Goal: Task Accomplishment & Management: Complete application form

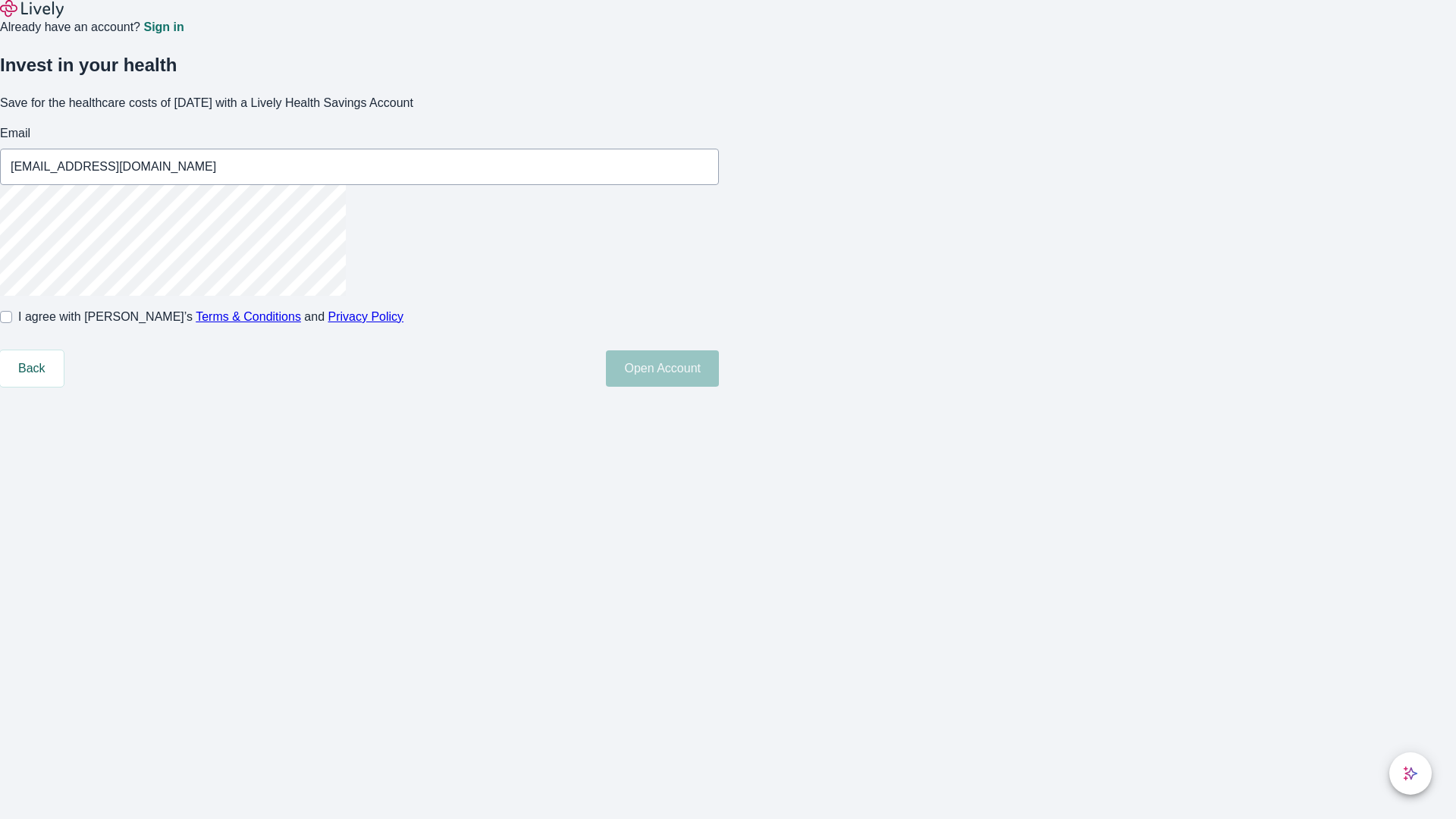
click at [12, 323] on input "I agree with Lively’s Terms & Conditions and Privacy Policy" at bounding box center [6, 317] width 12 height 12
checkbox input "true"
click at [719, 386] on button "Open Account" at bounding box center [662, 368] width 113 height 36
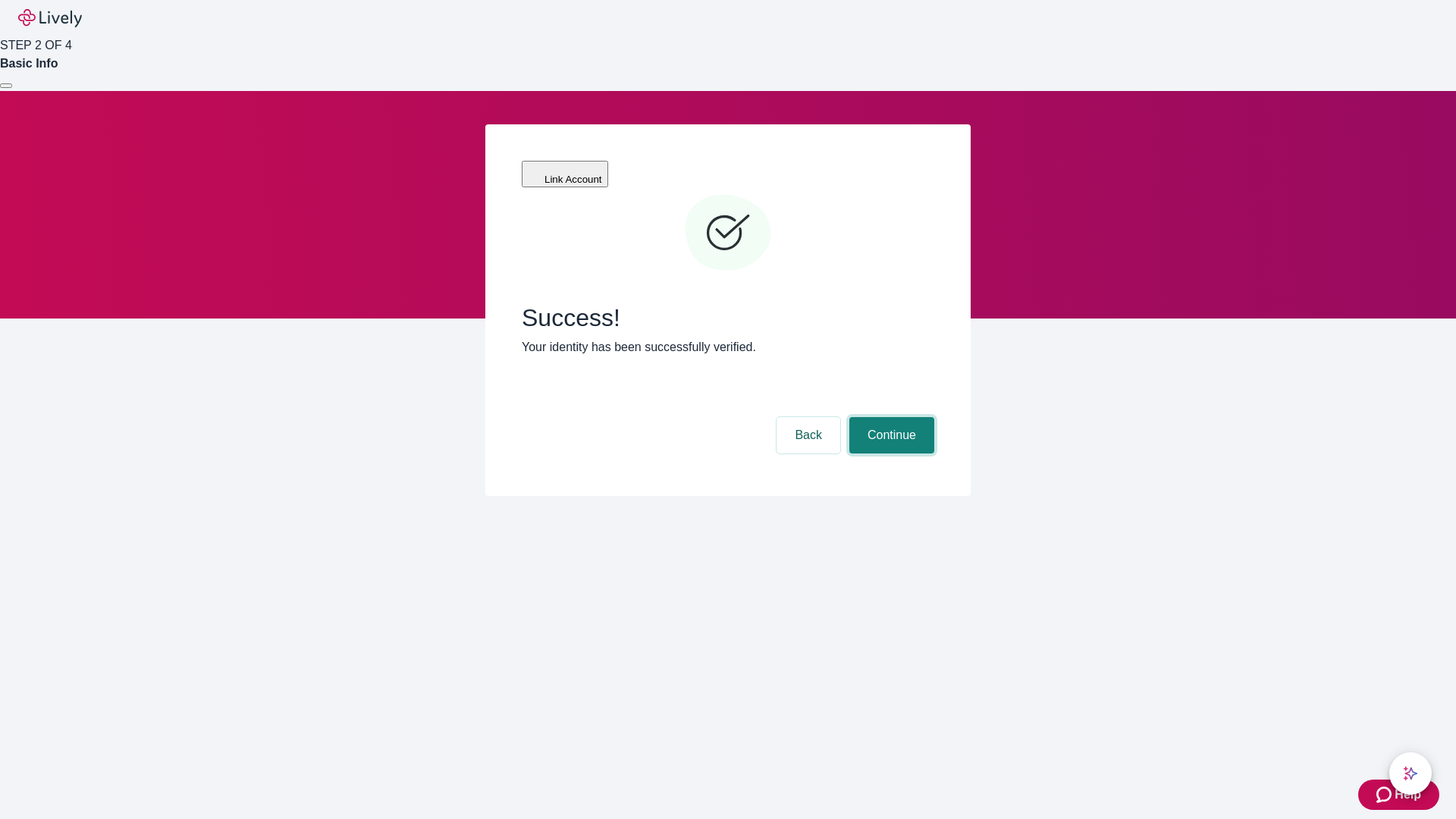
click at [890, 417] on button "Continue" at bounding box center [892, 435] width 85 height 36
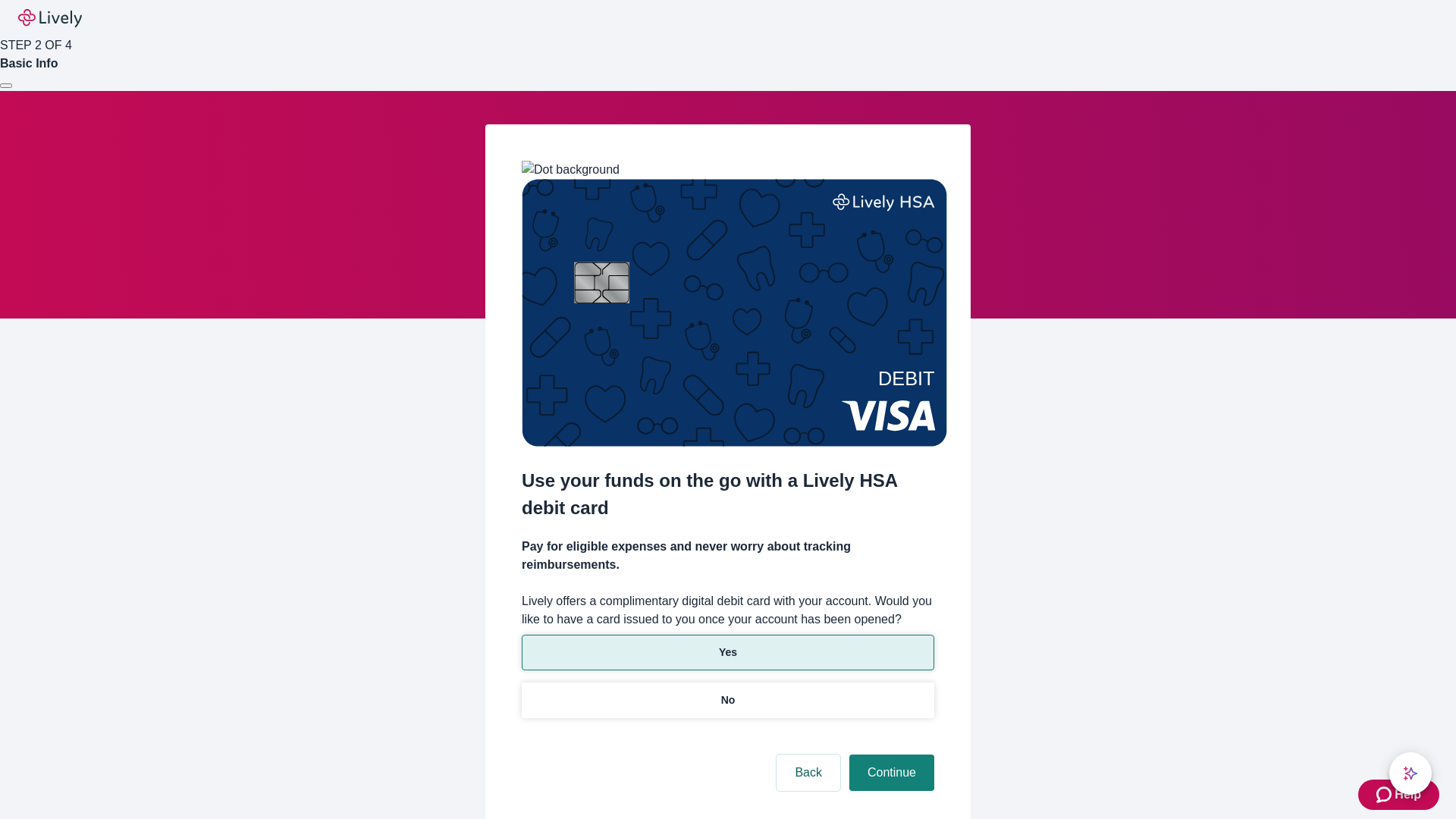
click at [727, 644] on p "Yes" at bounding box center [728, 652] width 19 height 16
click at [890, 754] on button "Continue" at bounding box center [892, 772] width 85 height 36
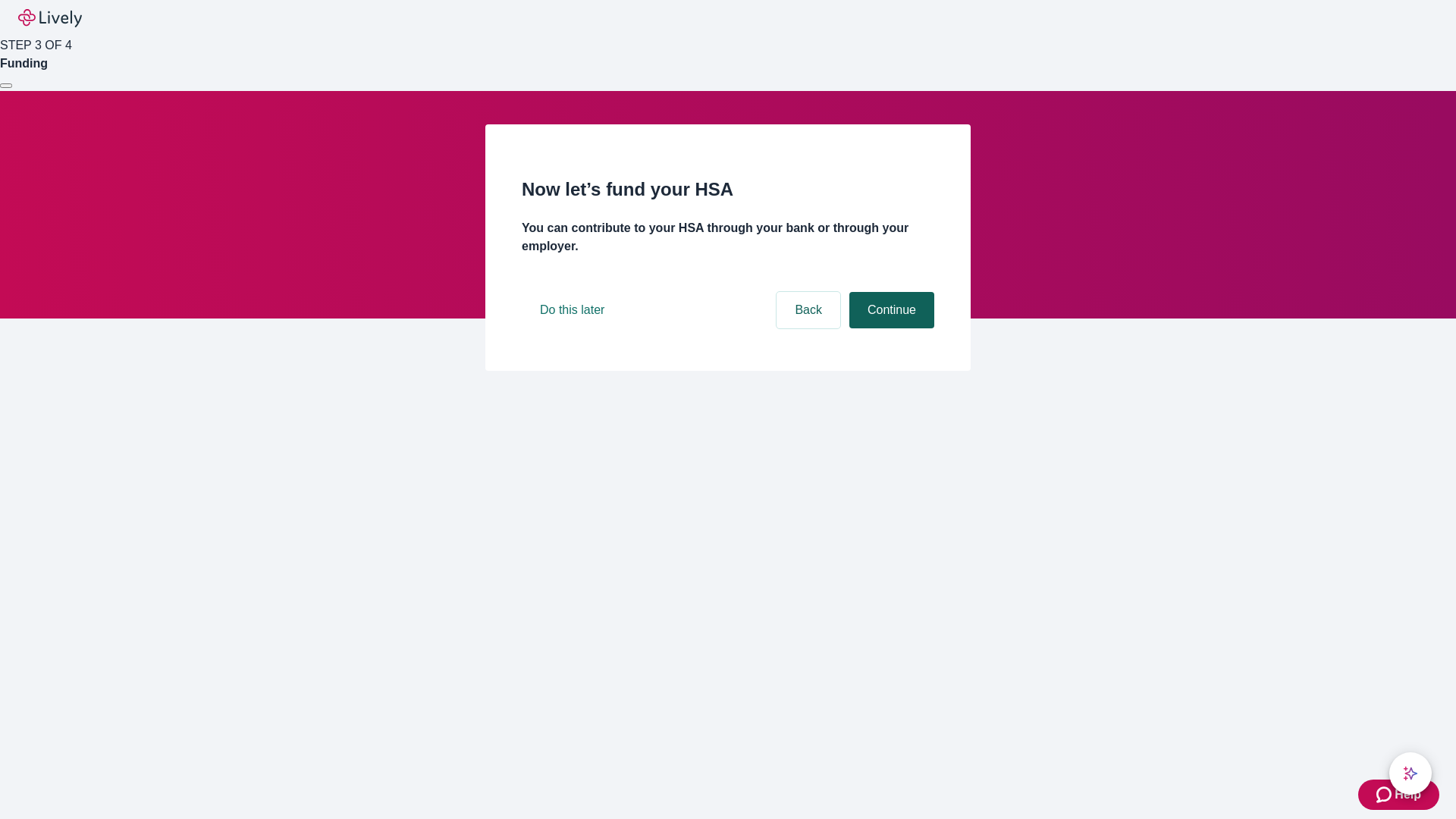
click at [890, 328] on button "Continue" at bounding box center [892, 310] width 85 height 36
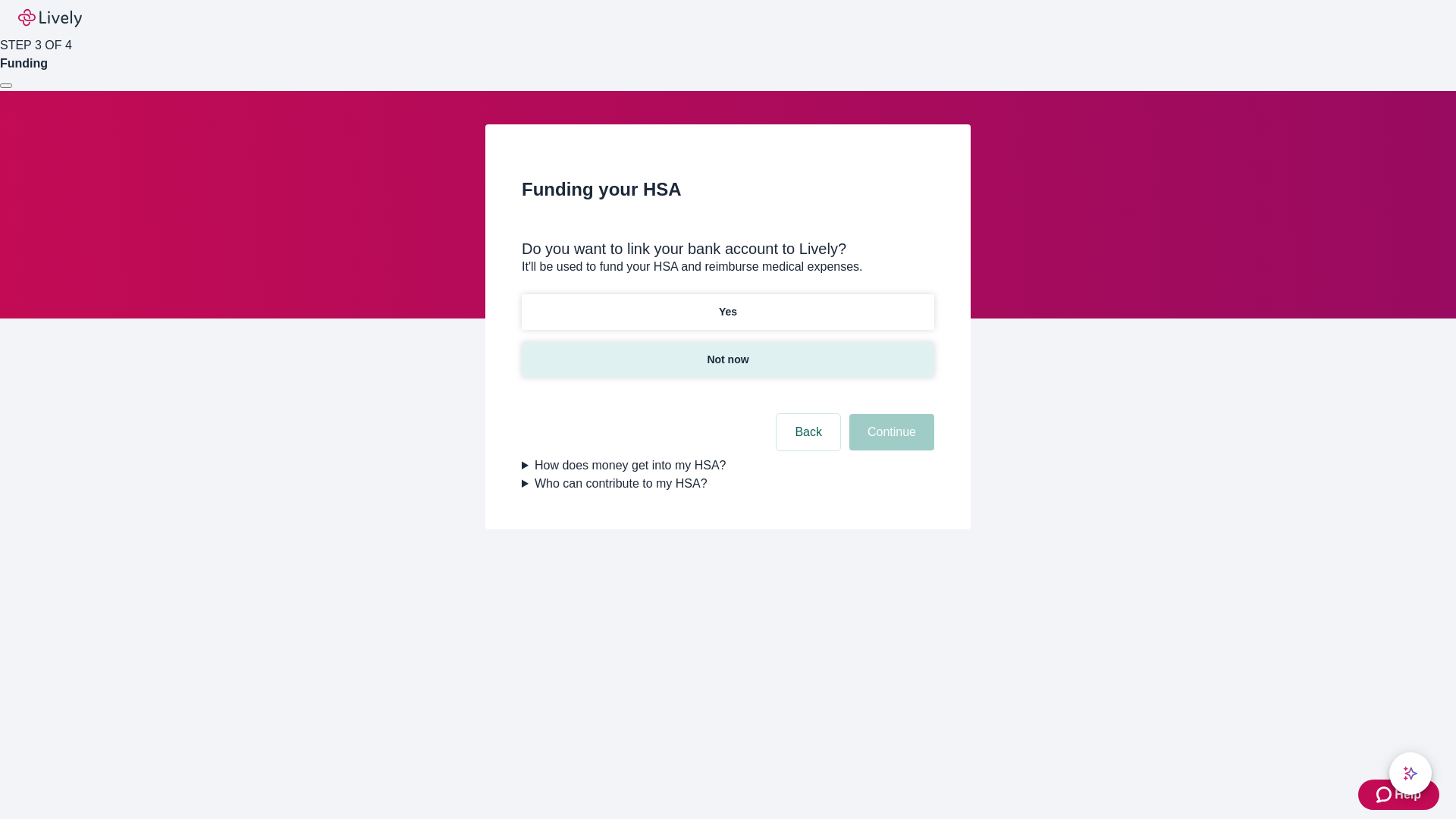
click at [727, 352] on p "Not now" at bounding box center [728, 359] width 42 height 16
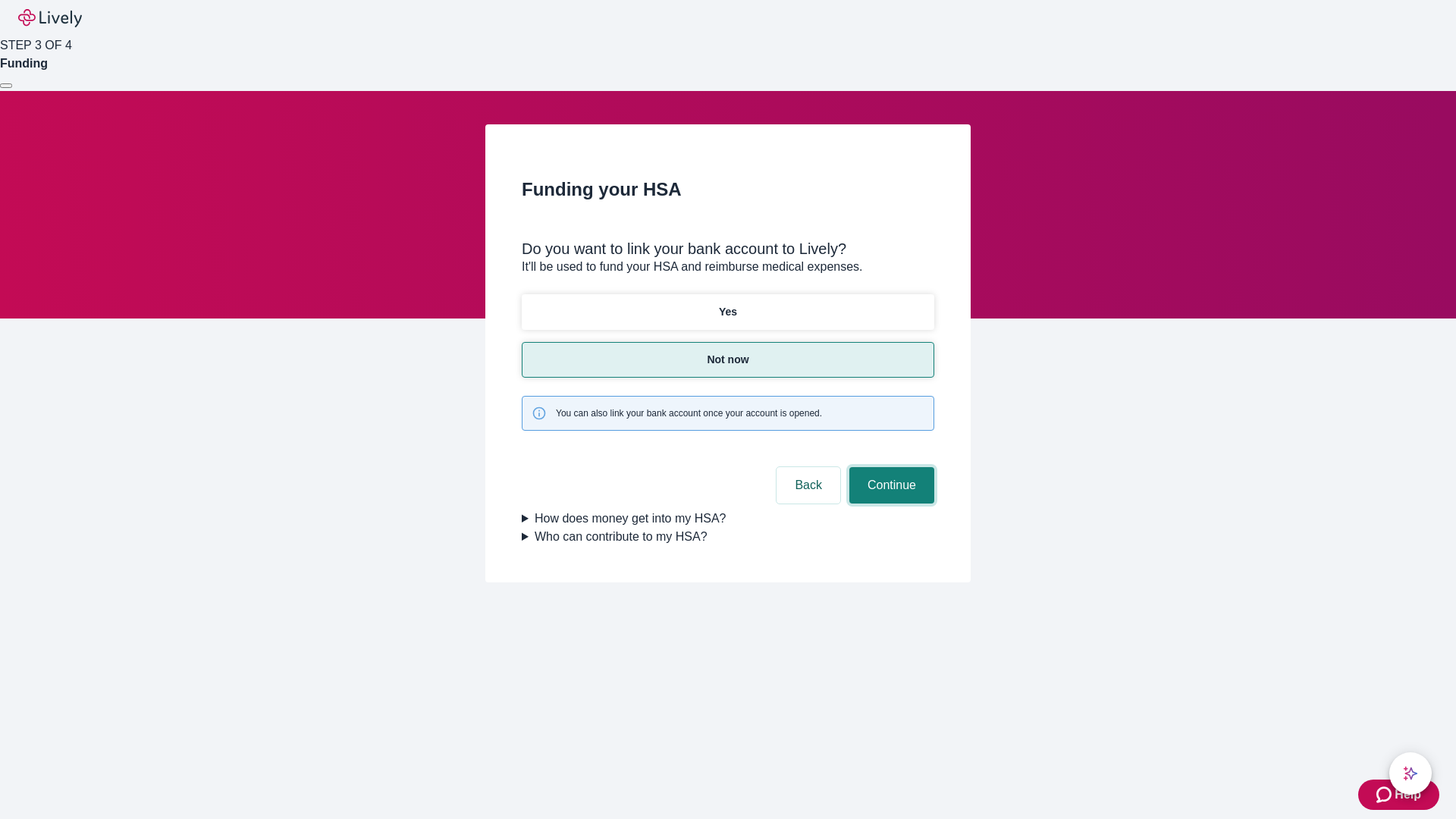
click at [890, 467] on button "Continue" at bounding box center [892, 484] width 85 height 36
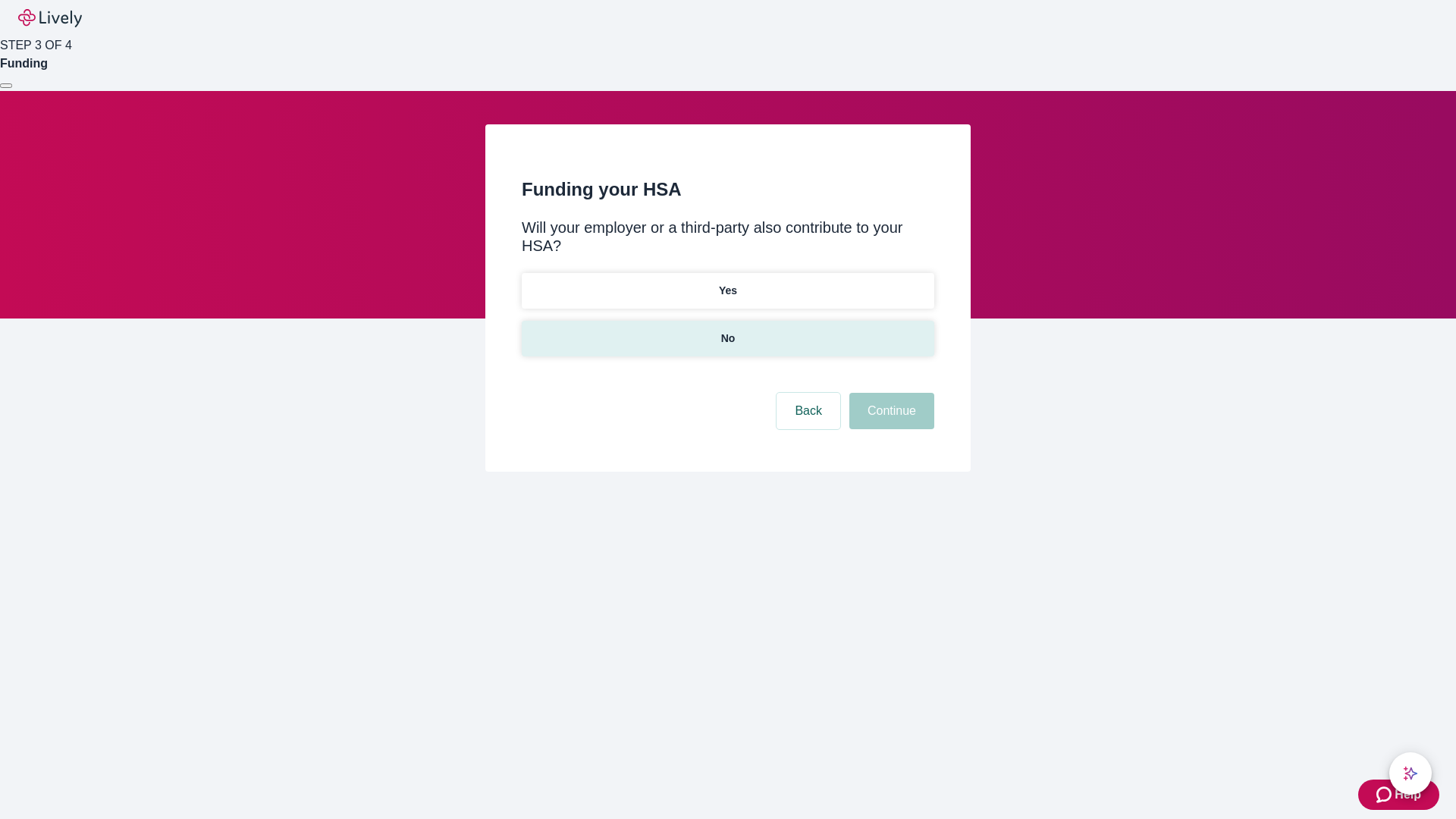
click at [727, 331] on p "No" at bounding box center [728, 338] width 15 height 16
click at [890, 393] on button "Continue" at bounding box center [892, 410] width 85 height 36
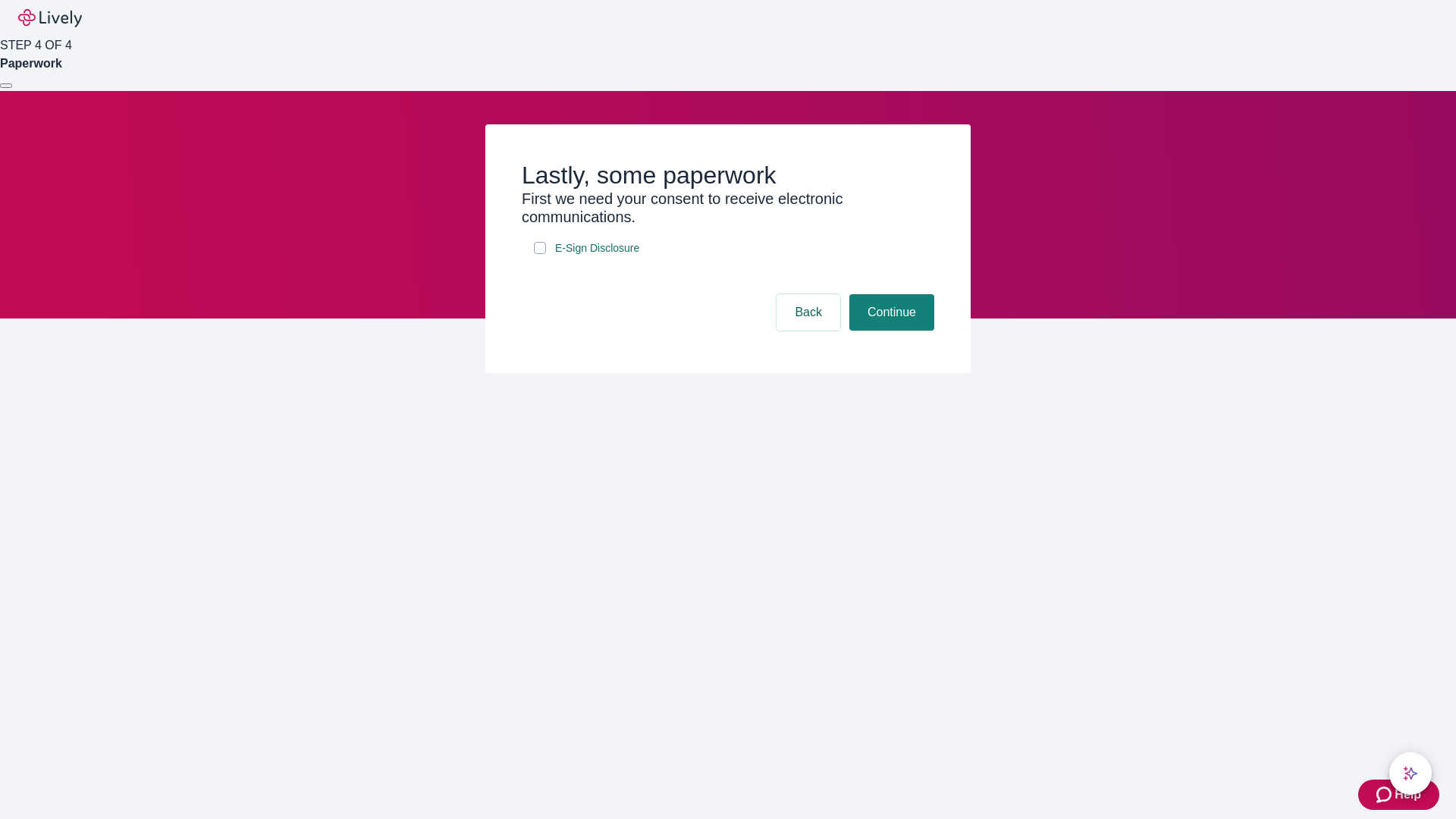
click at [540, 254] on input "E-Sign Disclosure" at bounding box center [540, 248] width 12 height 12
checkbox input "true"
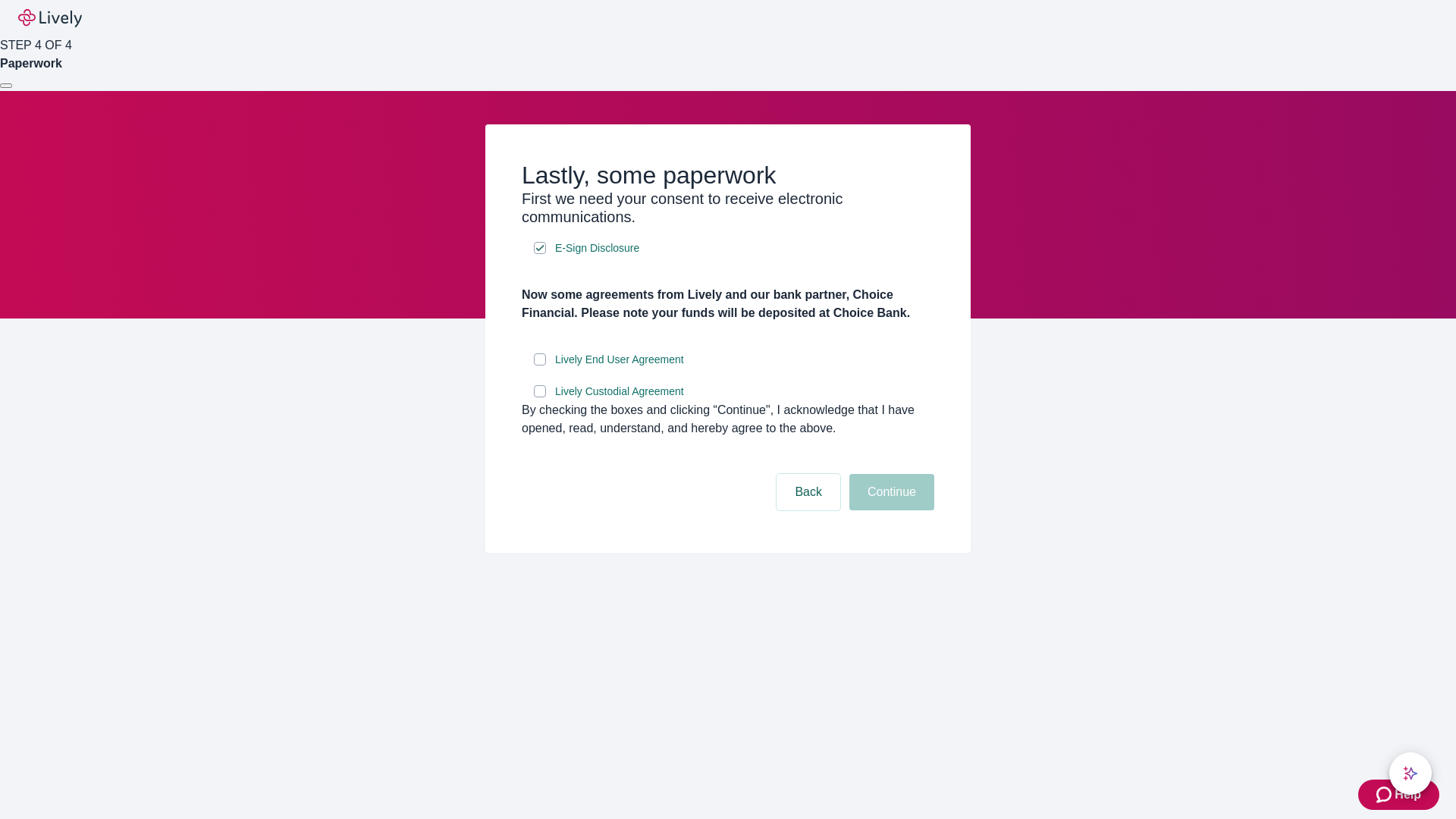
click at [540, 365] on input "Lively End User Agreement" at bounding box center [540, 359] width 12 height 12
checkbox input "true"
click at [540, 397] on input "Lively Custodial Agreement" at bounding box center [540, 391] width 12 height 12
checkbox input "true"
click at [890, 510] on button "Continue" at bounding box center [892, 491] width 85 height 36
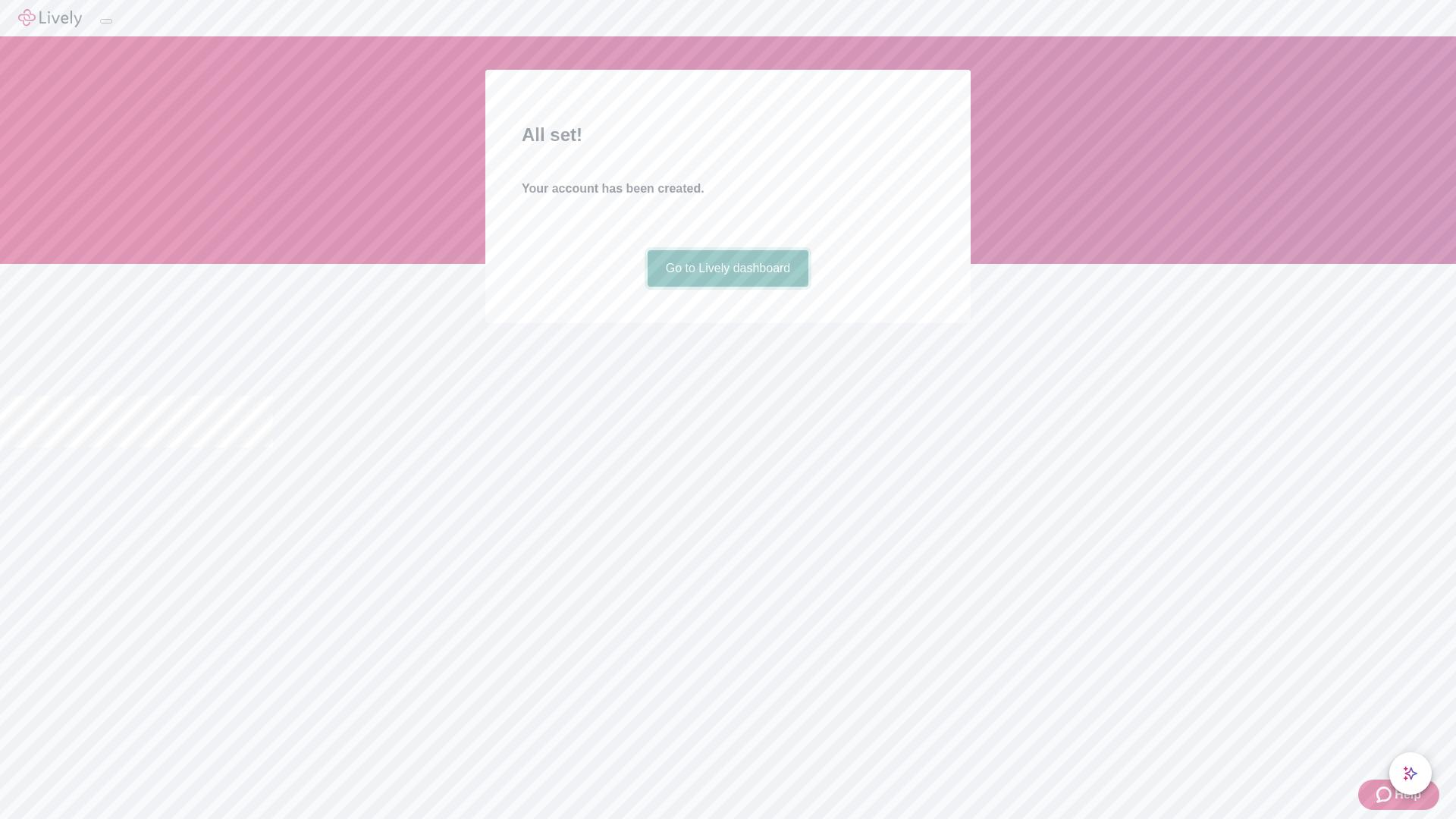
click at [727, 287] on link "Go to Lively dashboard" at bounding box center [728, 268] width 162 height 36
